Goal: Task Accomplishment & Management: Manage account settings

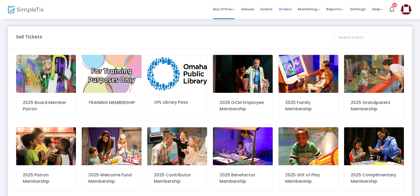
click at [288, 7] on span "Orders" at bounding box center [285, 8] width 13 height 13
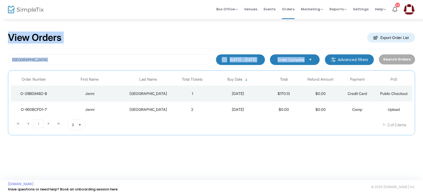
drag, startPoint x: 66, startPoint y: 66, endPoint x: 0, endPoint y: 25, distance: 77.1
click at [0, 25] on div "View Orders Export Order List Rudersdorf [DATE] - [DATE] Last 30 Days [DATE] [D…" at bounding box center [211, 86] width 423 height 135
click at [53, 61] on input "[GEOGRAPHIC_DATA]" at bounding box center [109, 59] width 203 height 11
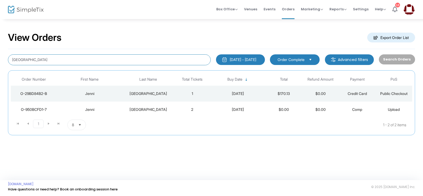
drag, startPoint x: 48, startPoint y: 60, endPoint x: 0, endPoint y: 51, distance: 48.6
click at [0, 51] on div "View Orders Export Order List Rudersdorf [DATE] - [DATE] Last 30 Days [DATE] [D…" at bounding box center [211, 86] width 423 height 135
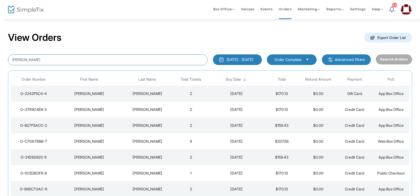
click at [13, 61] on input "[PERSON_NAME]" at bounding box center [108, 59] width 200 height 11
type input "[PERSON_NAME]"
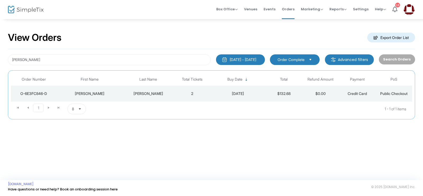
click at [232, 88] on td "[DATE]" at bounding box center [238, 93] width 55 height 16
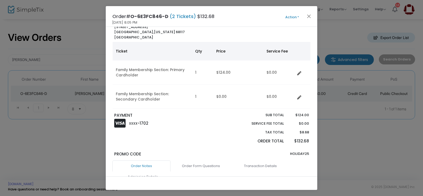
scroll to position [79, 0]
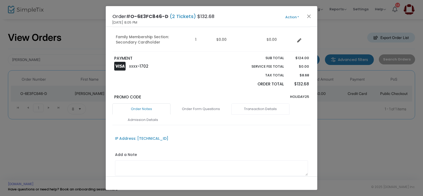
click at [270, 109] on link "Transaction Details" at bounding box center [261, 108] width 58 height 11
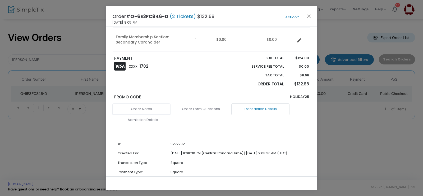
click at [144, 110] on link "Order Notes" at bounding box center [141, 108] width 58 height 11
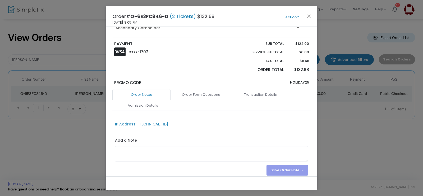
scroll to position [90, 0]
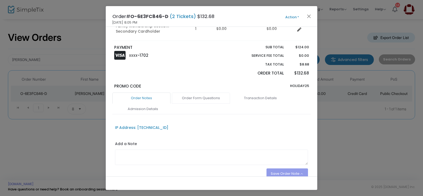
click at [193, 98] on link "Order Form Questions" at bounding box center [201, 97] width 58 height 11
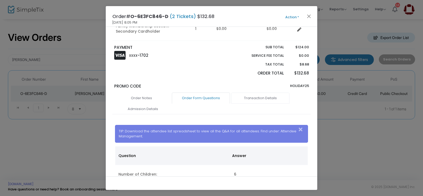
click at [264, 102] on link "Transaction Details" at bounding box center [261, 97] width 58 height 11
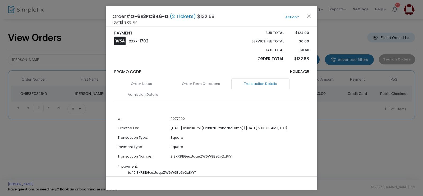
scroll to position [106, 0]
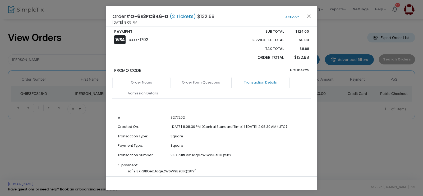
click at [141, 81] on link "Order Notes" at bounding box center [141, 82] width 58 height 11
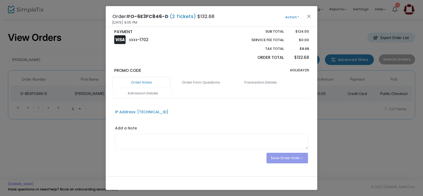
click at [139, 96] on link "Admission Details" at bounding box center [143, 93] width 58 height 11
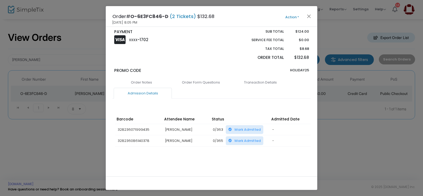
drag, startPoint x: 196, startPoint y: 156, endPoint x: 320, endPoint y: 170, distance: 124.7
click at [320, 170] on ngb-modal-window "Order# O-6E3FC846-D (2 Tickets) $132.68 [DATE] 8:05 PM Action Mark Admitted Edi…" at bounding box center [211, 98] width 423 height 196
click at [187, 166] on div "Order Notes Order Form Questions Transaction Details Admission Details IP Addre…" at bounding box center [211, 125] width 198 height 97
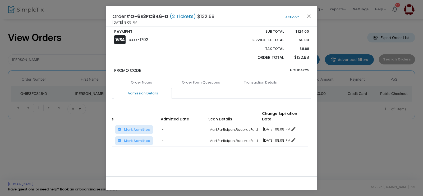
click at [277, 11] on div "Order# O-6E3FC846-D (2 Tickets) $132.68 [DATE] 8:05 PM Action Mark Admitted Edi…" at bounding box center [212, 16] width 212 height 21
click at [292, 19] on button "Action" at bounding box center [293, 17] width 32 height 6
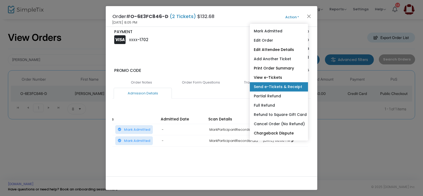
click at [272, 85] on link "Send e-Tickets & Receipt" at bounding box center [279, 86] width 58 height 9
type input "[EMAIL_ADDRESS][DOMAIN_NAME]"
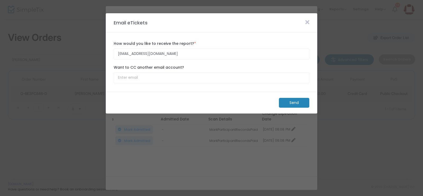
click at [292, 102] on m-button "Send" at bounding box center [294, 103] width 30 height 10
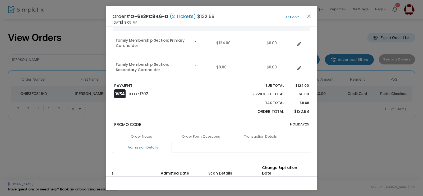
scroll to position [1, 0]
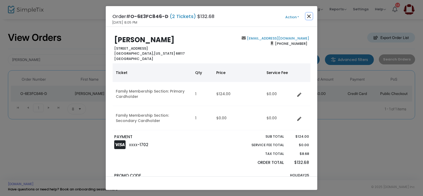
click at [308, 16] on button "Close" at bounding box center [309, 16] width 7 height 7
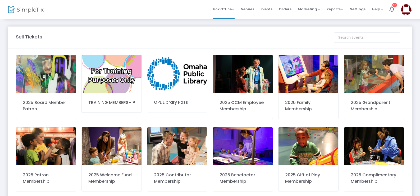
drag, startPoint x: 285, startPoint y: 8, endPoint x: 266, endPoint y: 19, distance: 22.3
click at [285, 8] on span "Orders" at bounding box center [285, 8] width 13 height 13
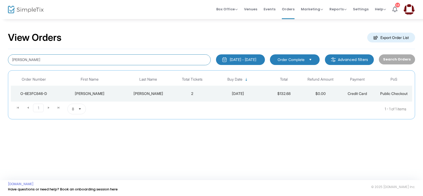
drag, startPoint x: 61, startPoint y: 62, endPoint x: 0, endPoint y: 44, distance: 63.5
click at [0, 44] on div "View Orders Export Order List Kelly lee 1/1/2000 - 8/26/2025 Last 30 Days Today…" at bounding box center [211, 78] width 423 height 119
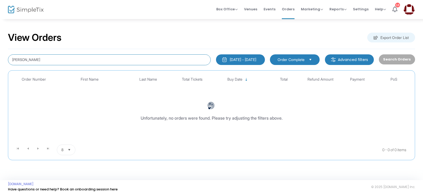
drag, startPoint x: 22, startPoint y: 59, endPoint x: 13, endPoint y: 59, distance: 9.0
click at [13, 59] on input "Skylar strahm" at bounding box center [109, 59] width 203 height 11
type input "strahm"
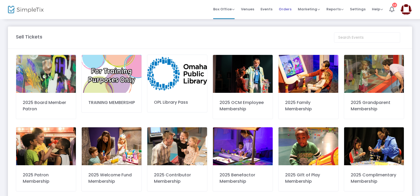
click at [286, 10] on span "Orders" at bounding box center [285, 8] width 13 height 13
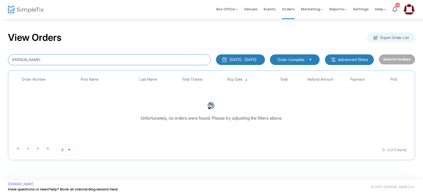
drag, startPoint x: 51, startPoint y: 59, endPoint x: 0, endPoint y: 46, distance: 52.6
click at [0, 46] on div "View Orders Export Order List strahm 1/1/2000 - 8/26/2025 Last 30 Days Today Ye…" at bounding box center [211, 99] width 423 height 160
type input "sezern"
